Goal: Task Accomplishment & Management: Complete application form

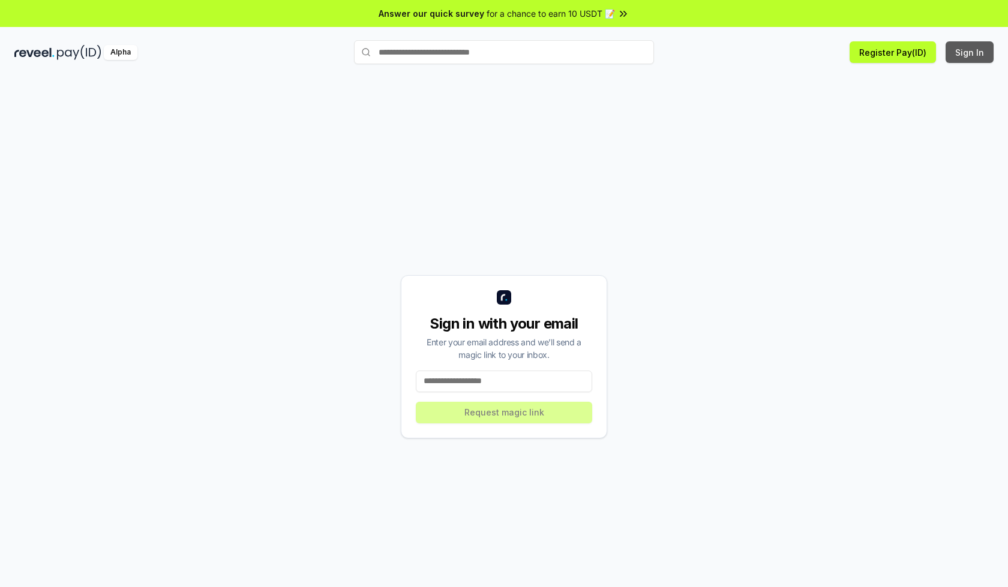
click at [970, 52] on button "Sign In" at bounding box center [969, 52] width 48 height 22
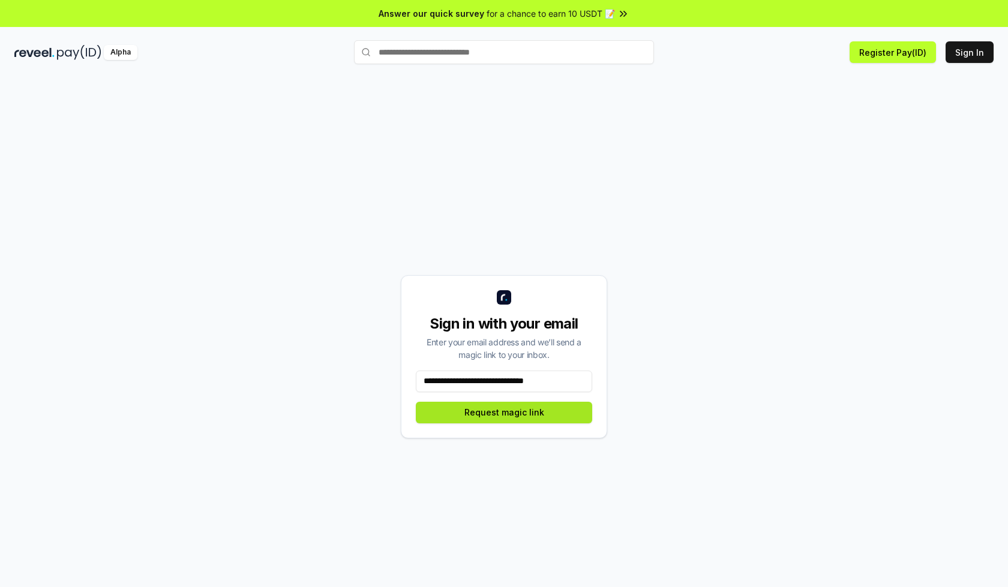
type input "**********"
click at [504, 412] on button "Request magic link" at bounding box center [504, 413] width 176 height 22
